Goal: Obtain resource: Download file/media

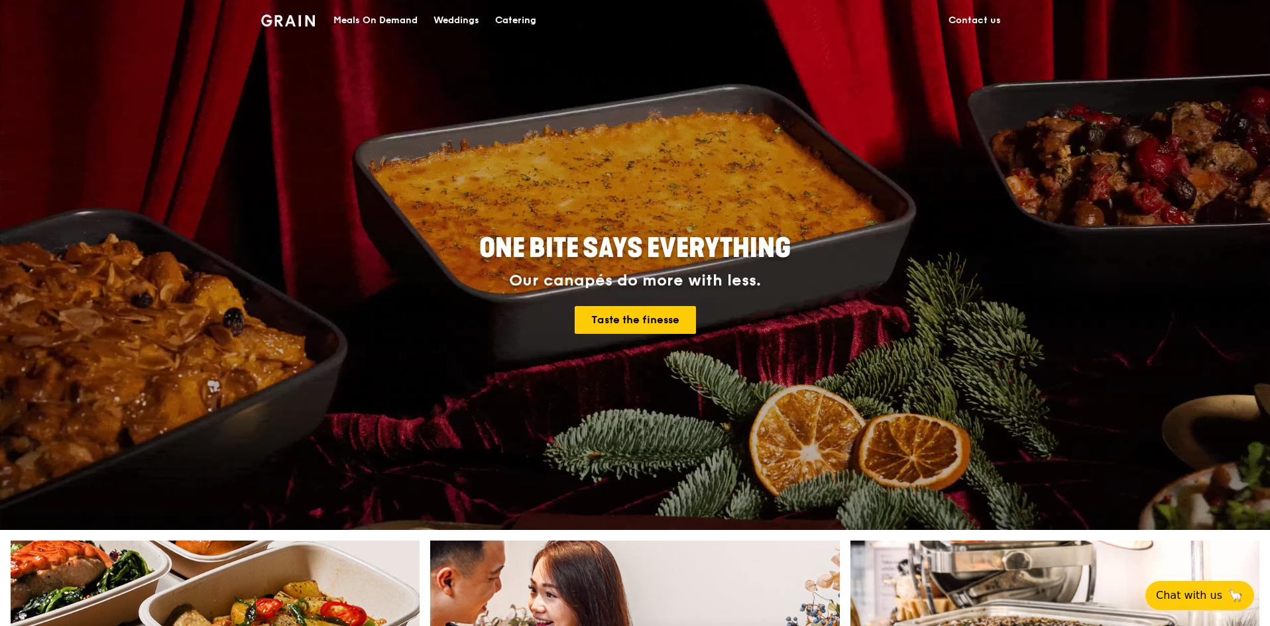
click at [964, 18] on link "Contact us" at bounding box center [975, 21] width 68 height 40
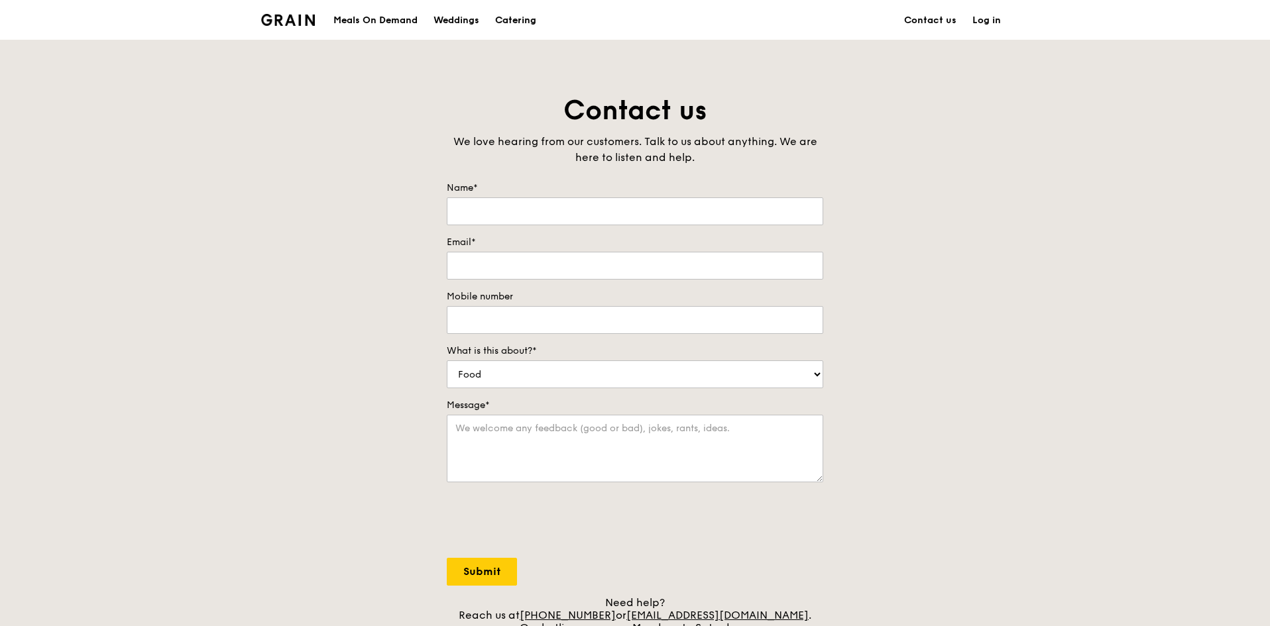
click at [536, 15] on div "Catering" at bounding box center [515, 21] width 41 height 40
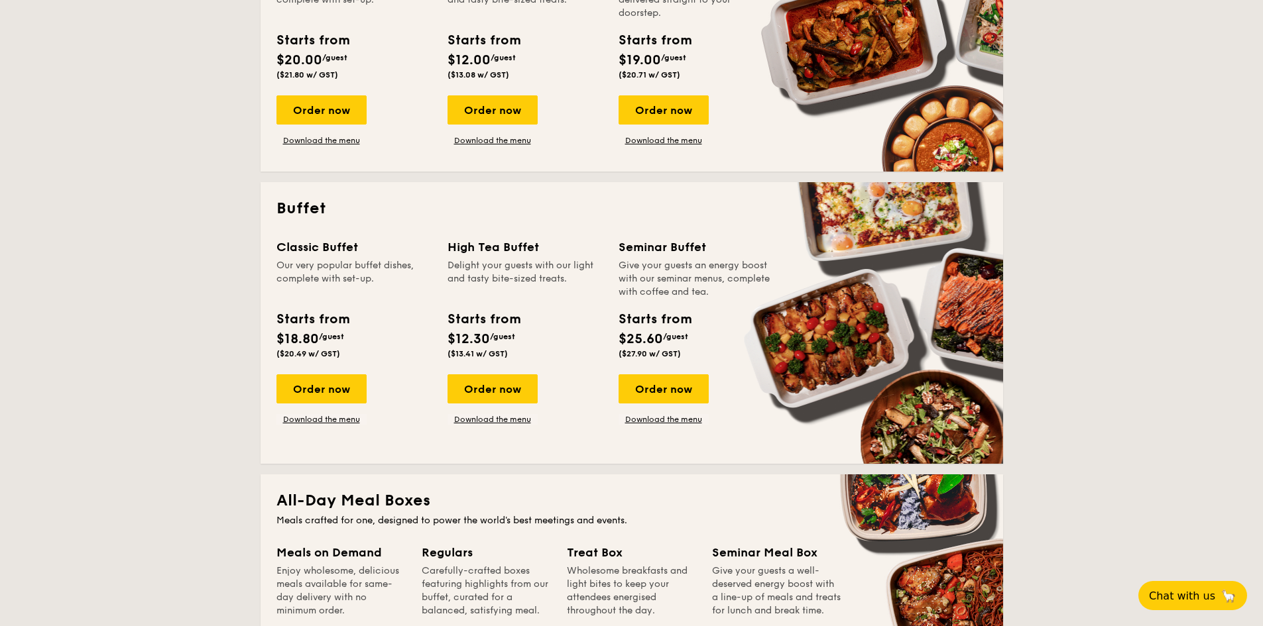
scroll to position [317, 0]
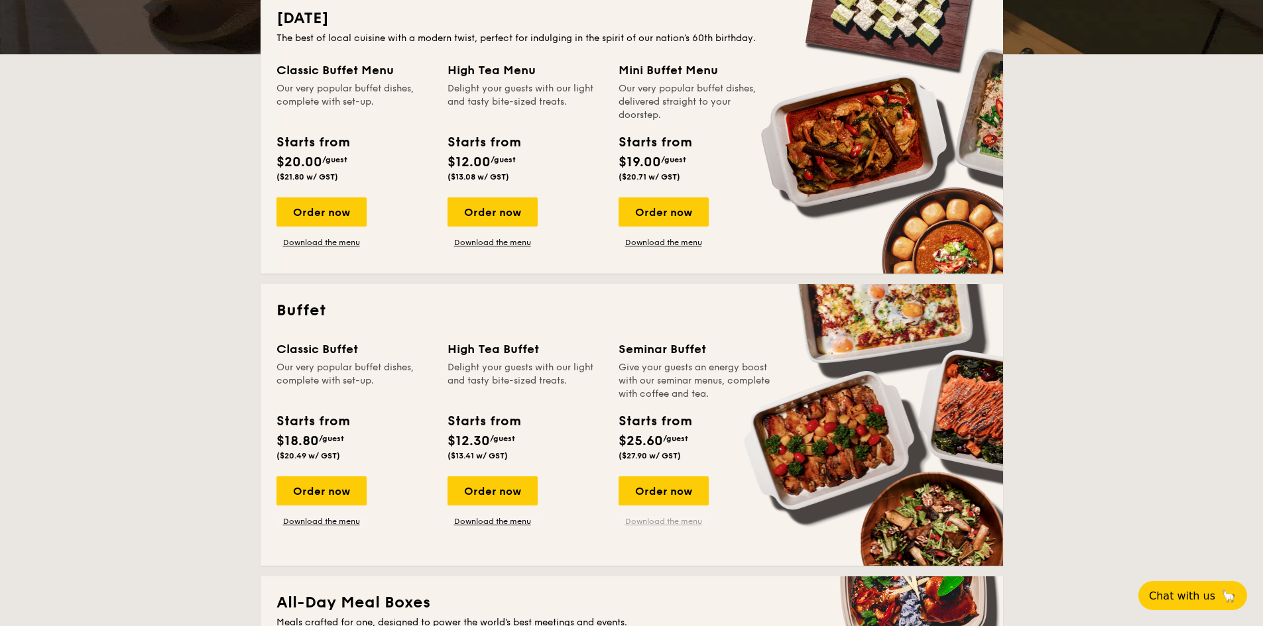
click at [665, 523] on link "Download the menu" at bounding box center [663, 521] width 90 height 11
